Goal: Find specific page/section: Find specific page/section

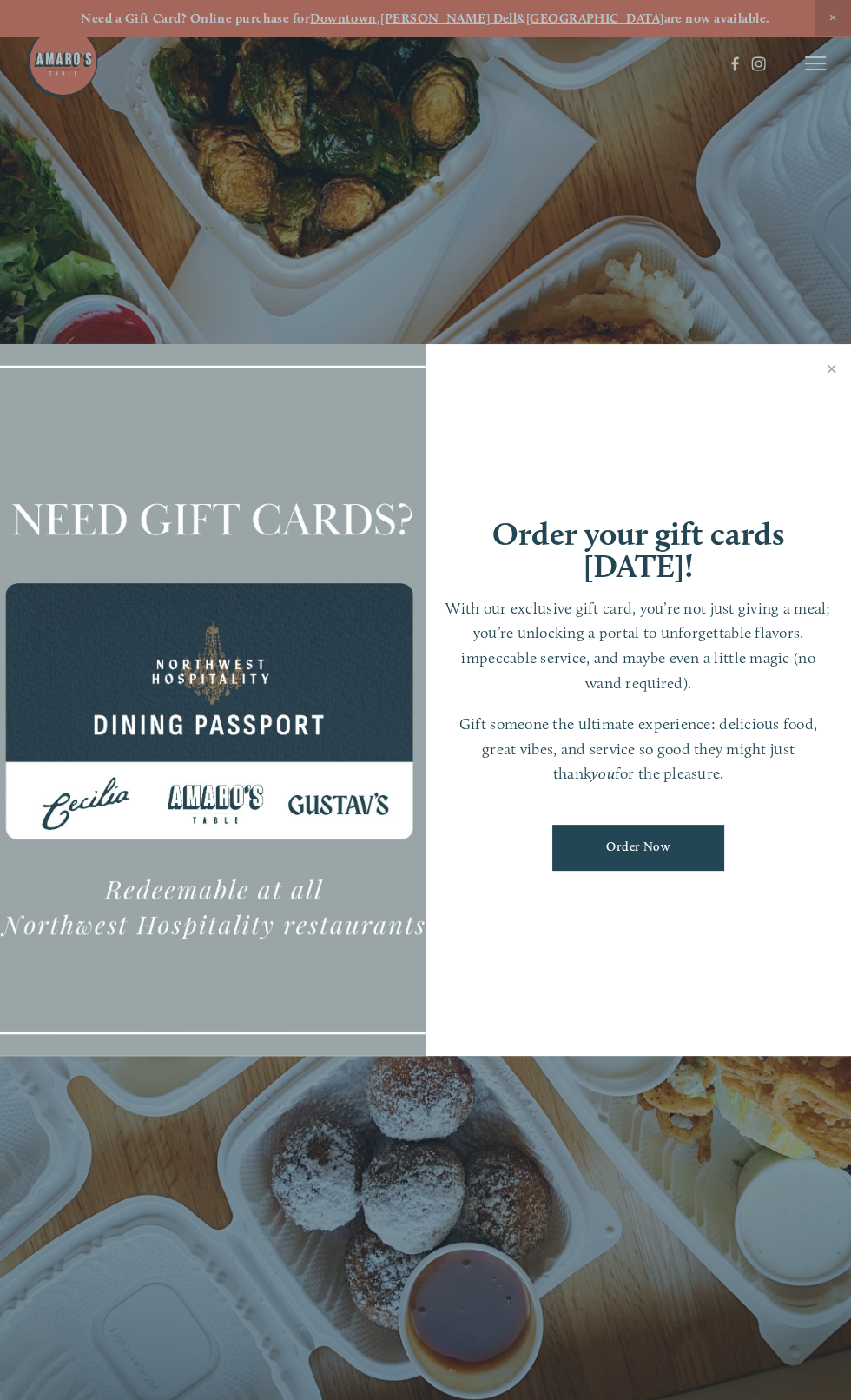
click at [602, 683] on p "With our exclusive gift card, you’re not just giving a meal; you’re unlocking a…" at bounding box center [639, 646] width 391 height 100
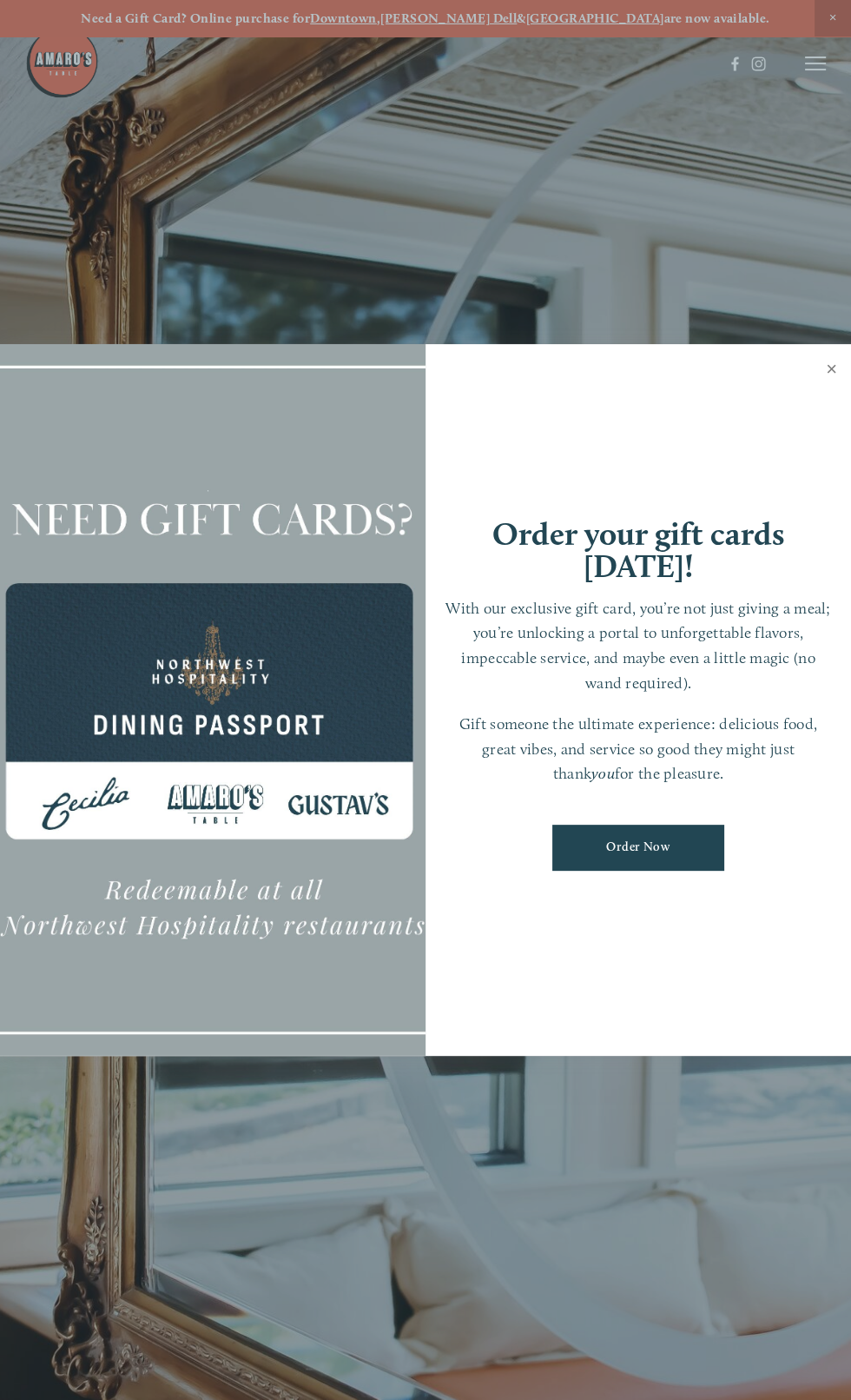
click at [825, 347] on link "Close" at bounding box center [832, 371] width 34 height 48
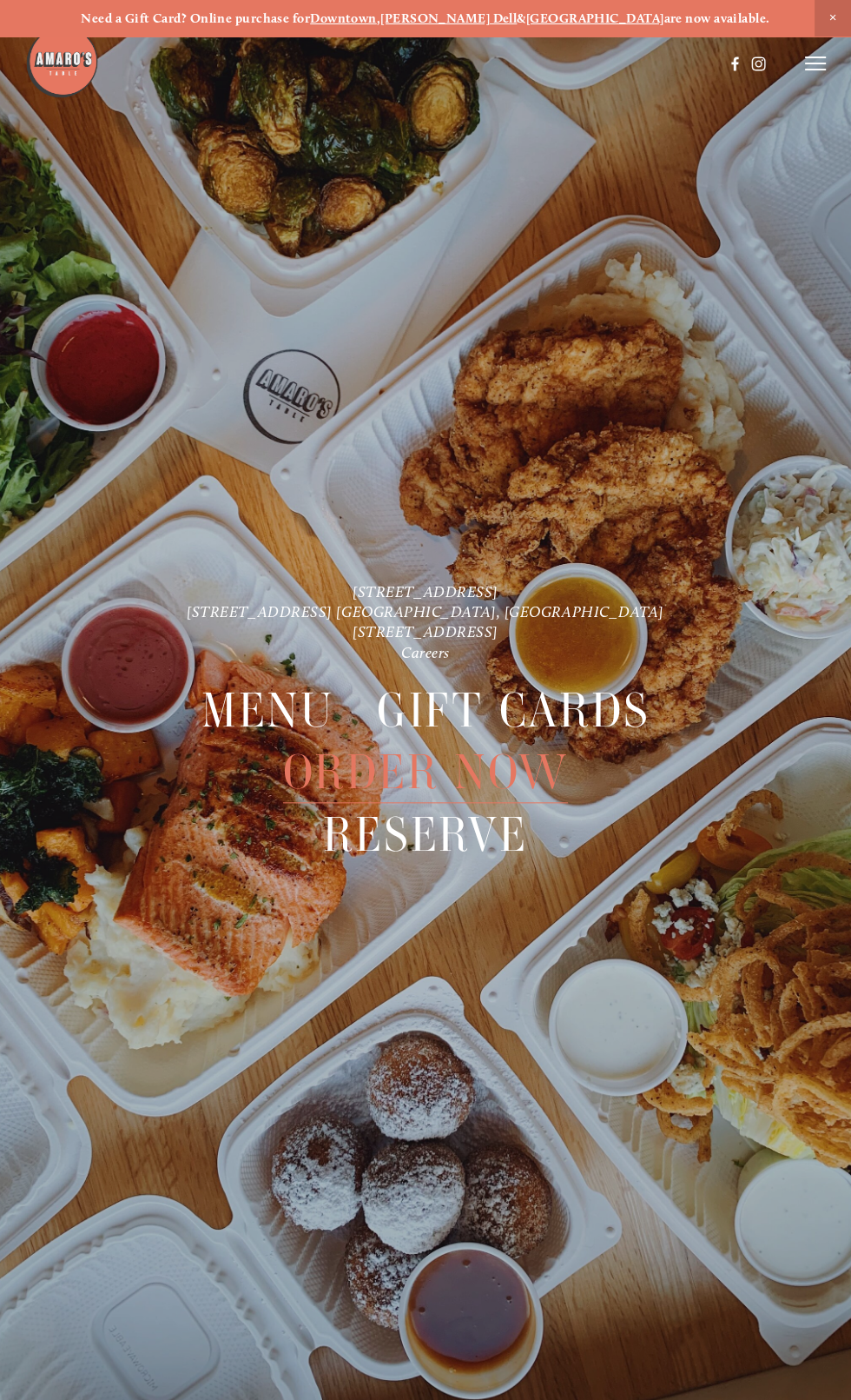
click at [517, 25] on strong "[PERSON_NAME] Dell" at bounding box center [448, 18] width 136 height 16
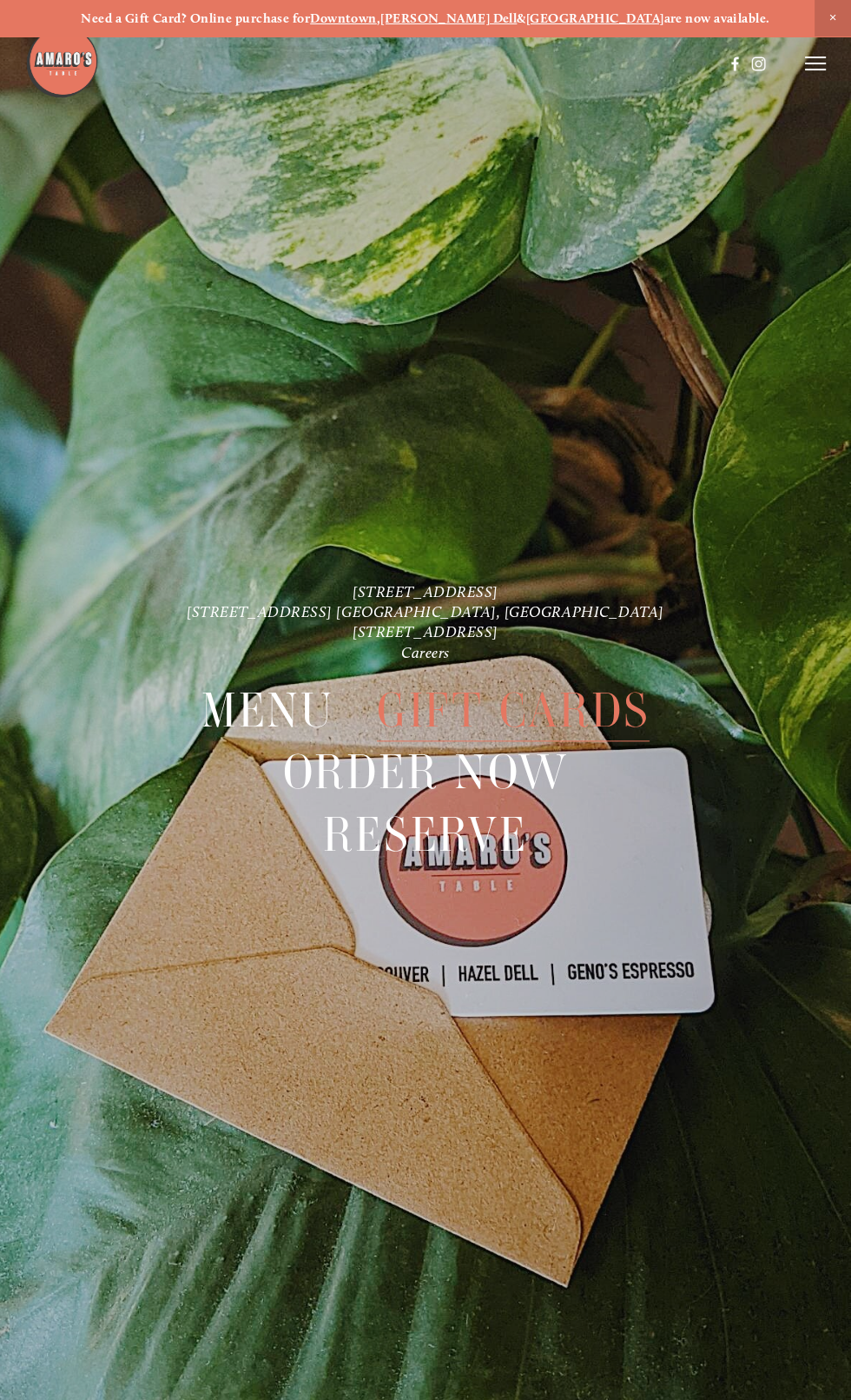
click at [517, 24] on strong "[PERSON_NAME] Dell" at bounding box center [448, 18] width 136 height 16
